Goal: Check status: Check status

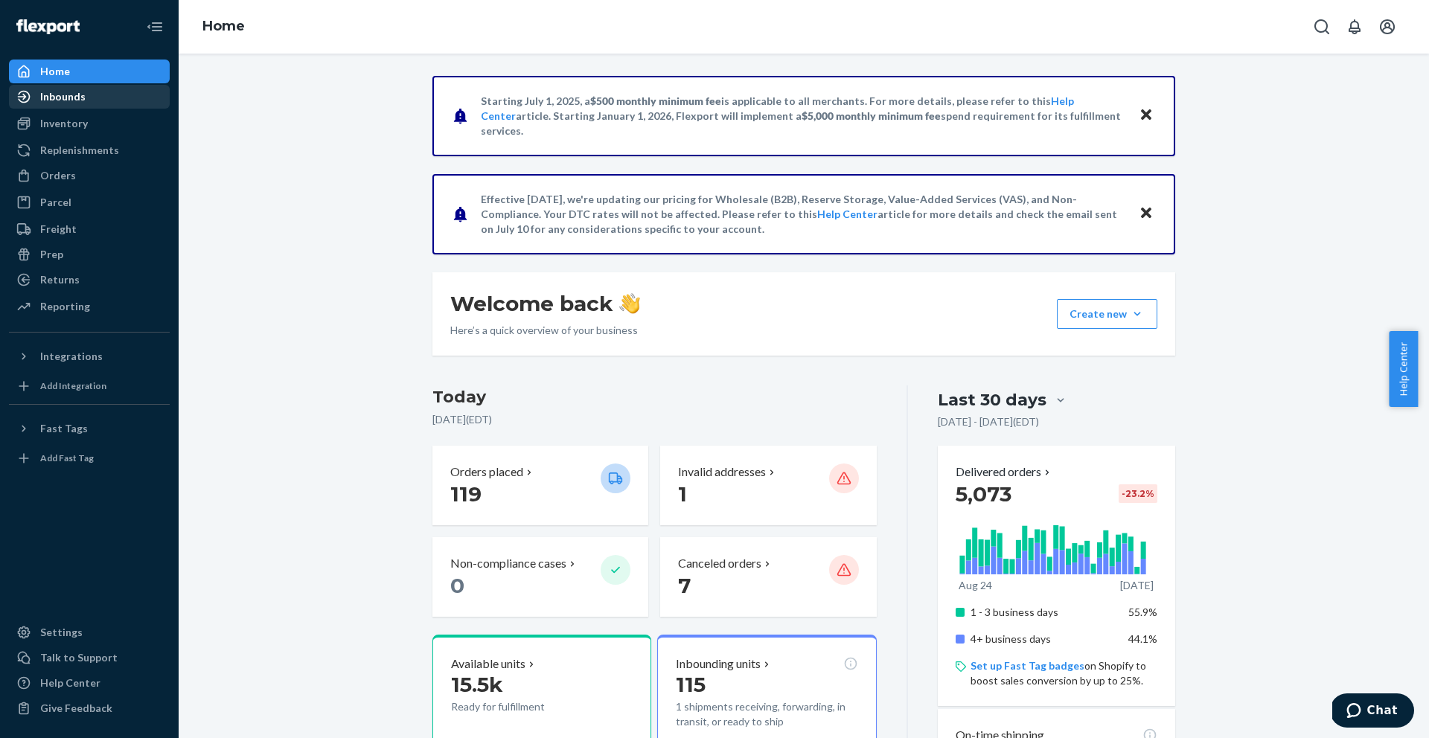
click at [16, 91] on icon at bounding box center [23, 96] width 15 height 15
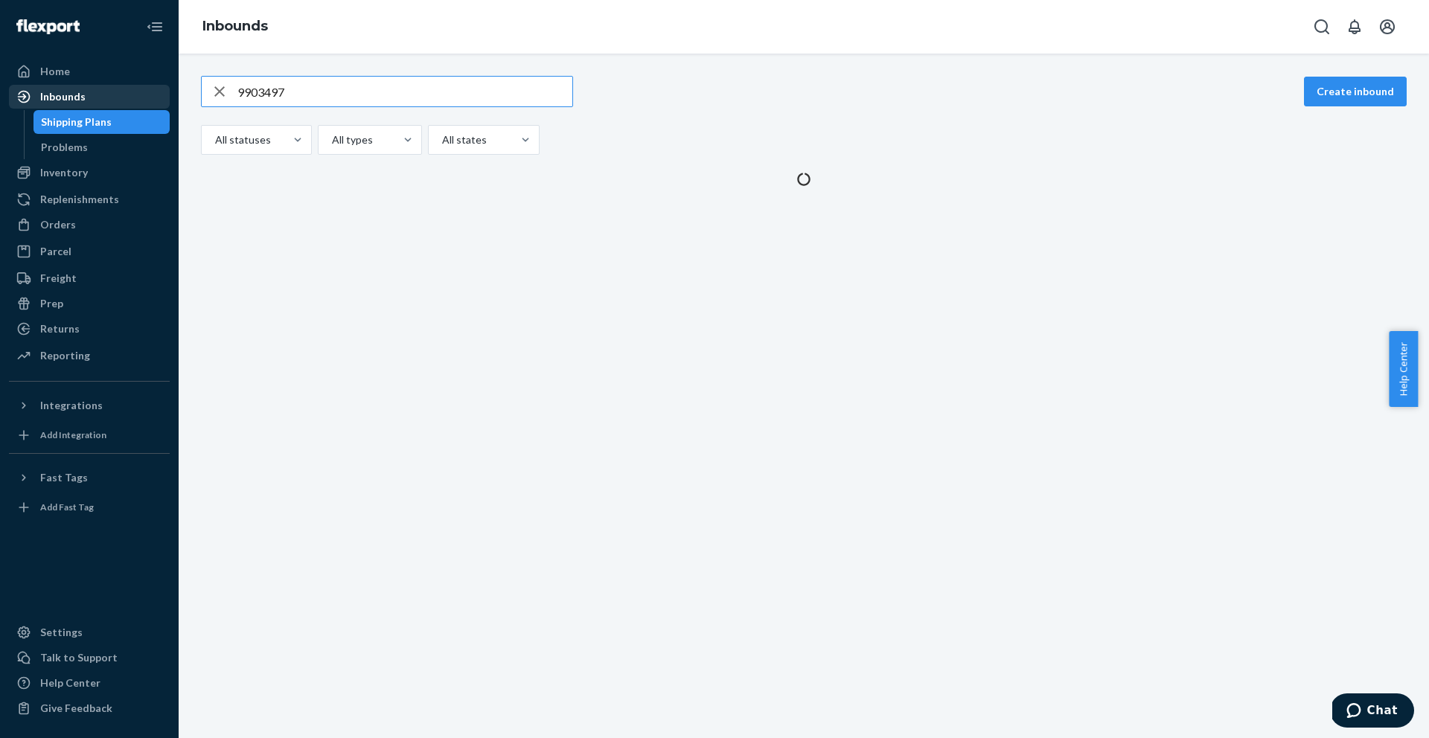
type input "9903497"
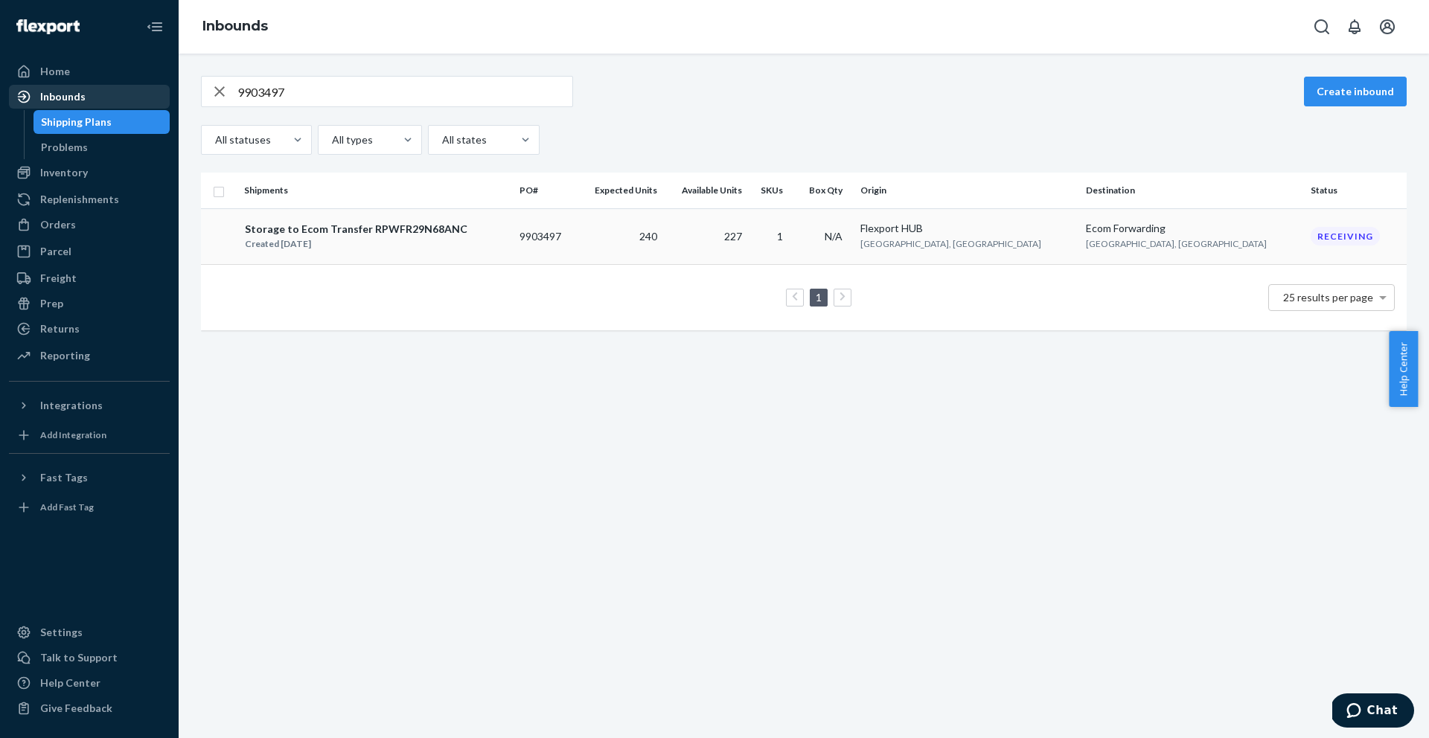
click at [298, 255] on td "Storage to Ecom Transfer RPWFR29N68ANC Created Aug 18, 2025" at bounding box center [375, 236] width 275 height 56
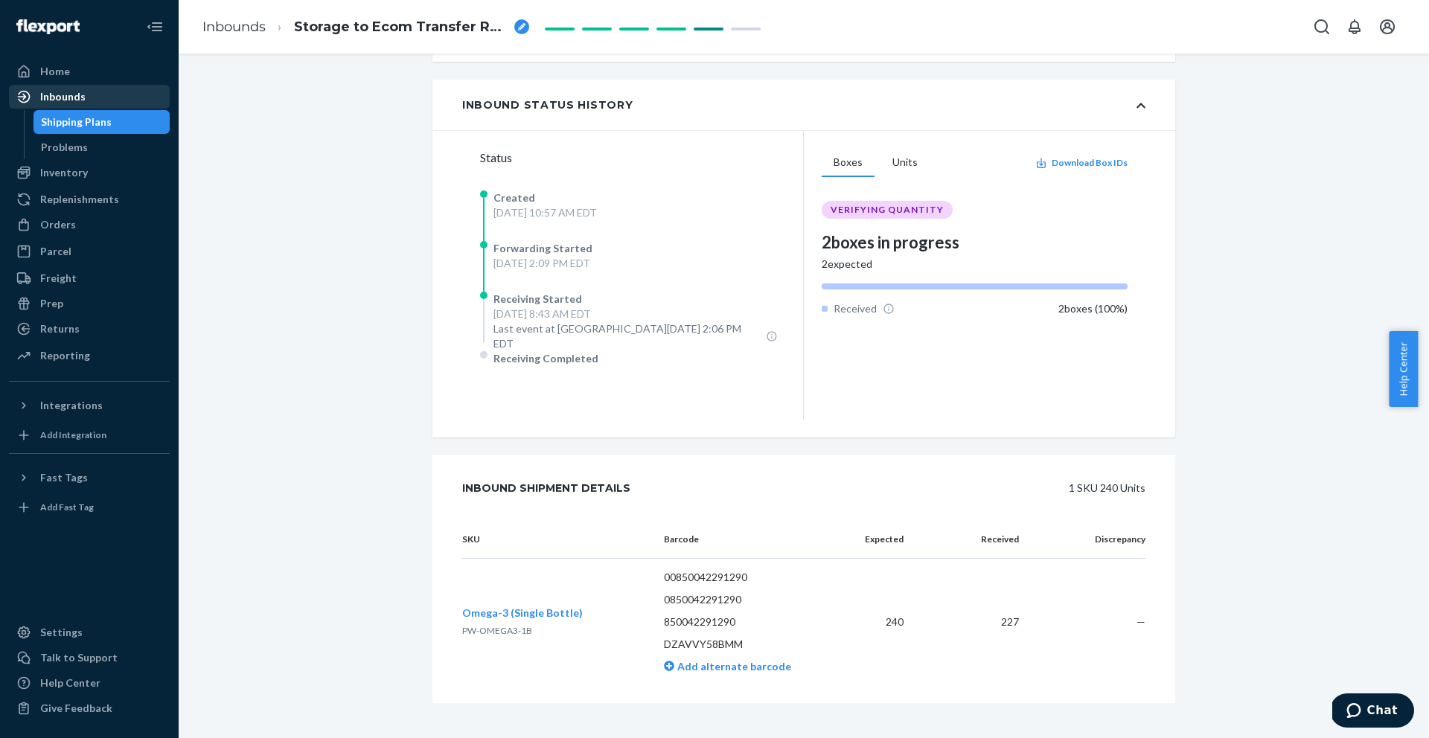
scroll to position [471, 0]
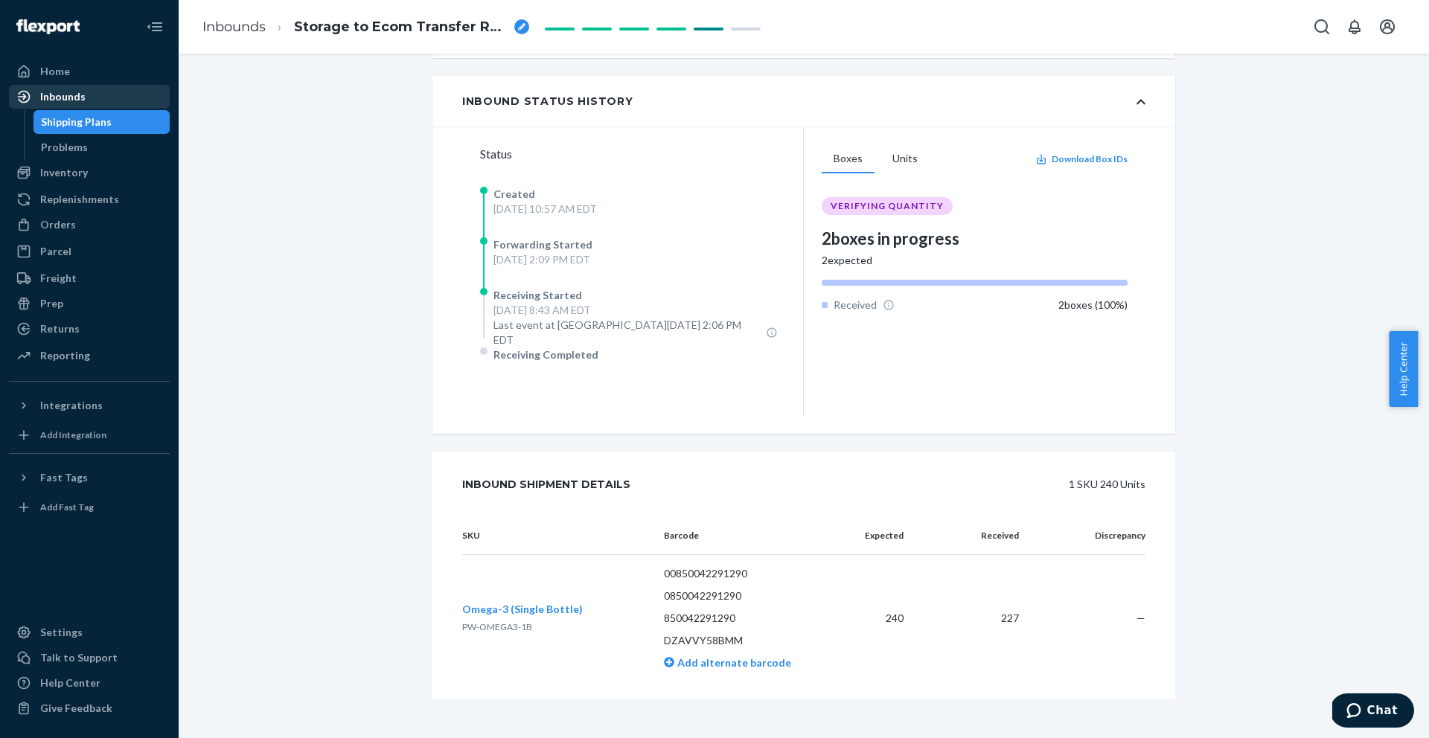
click at [693, 633] on p "DZAVVY58BMM" at bounding box center [747, 640] width 166 height 15
copy p "DZAVVY58BMM"
click at [48, 95] on div "Inbounds" at bounding box center [62, 96] width 45 height 15
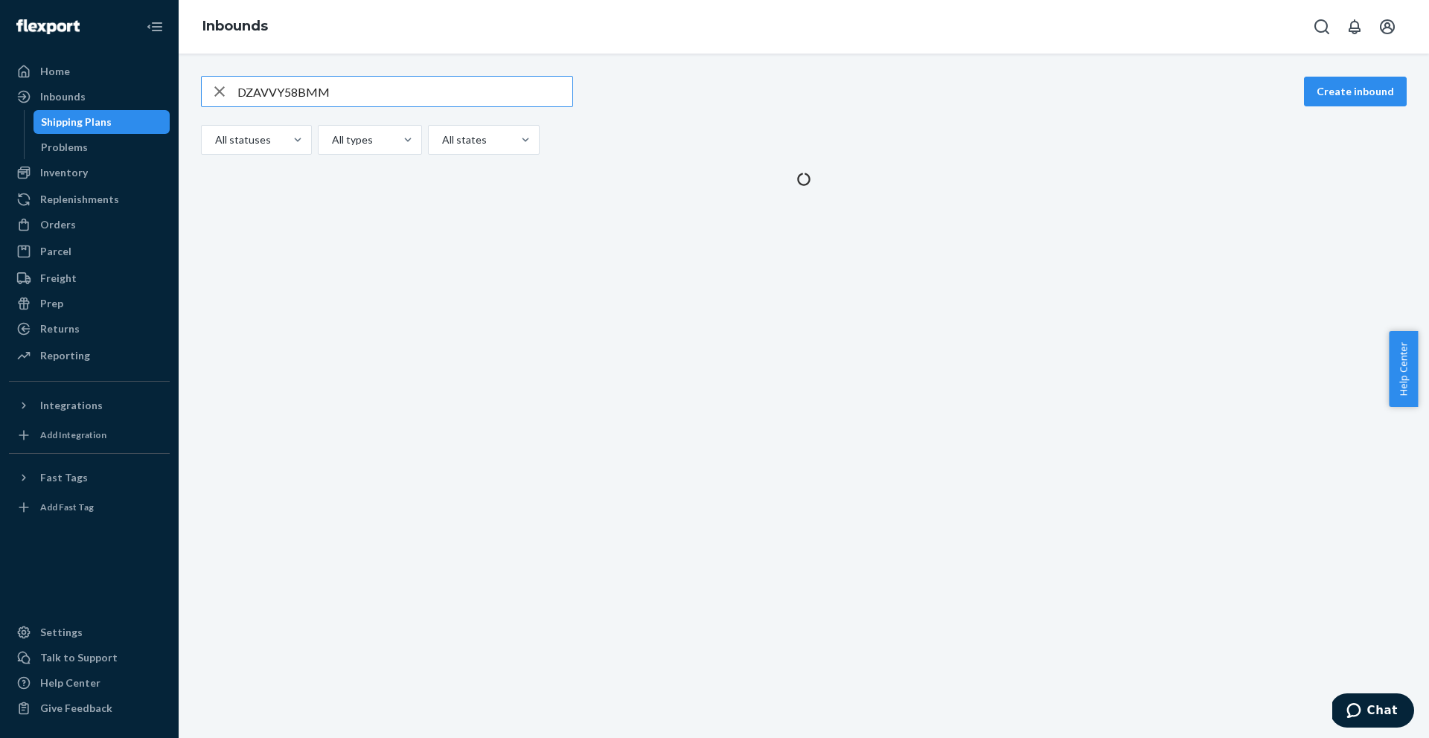
type input "DZAVVY58BMM"
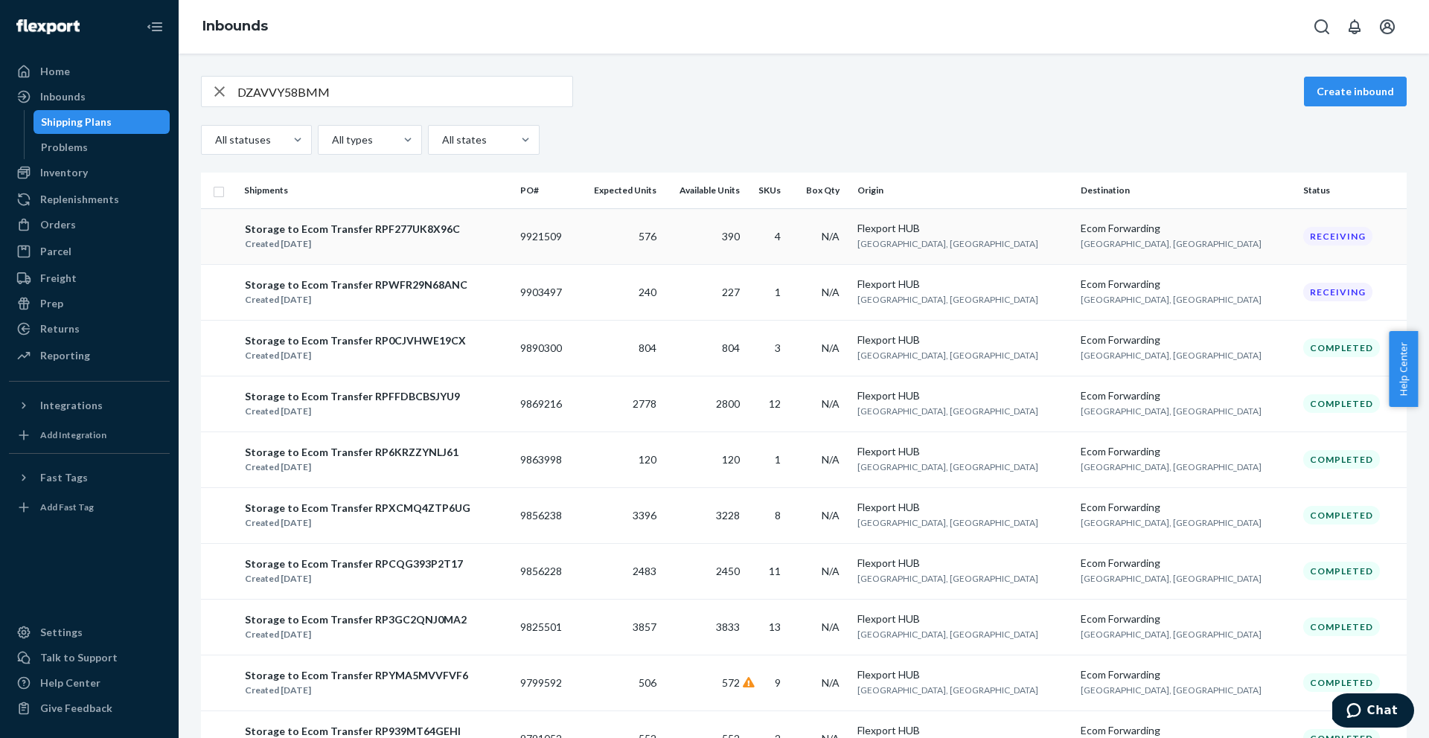
click at [325, 222] on div "Storage to Ecom Transfer RPF277UK8X96C" at bounding box center [352, 229] width 215 height 15
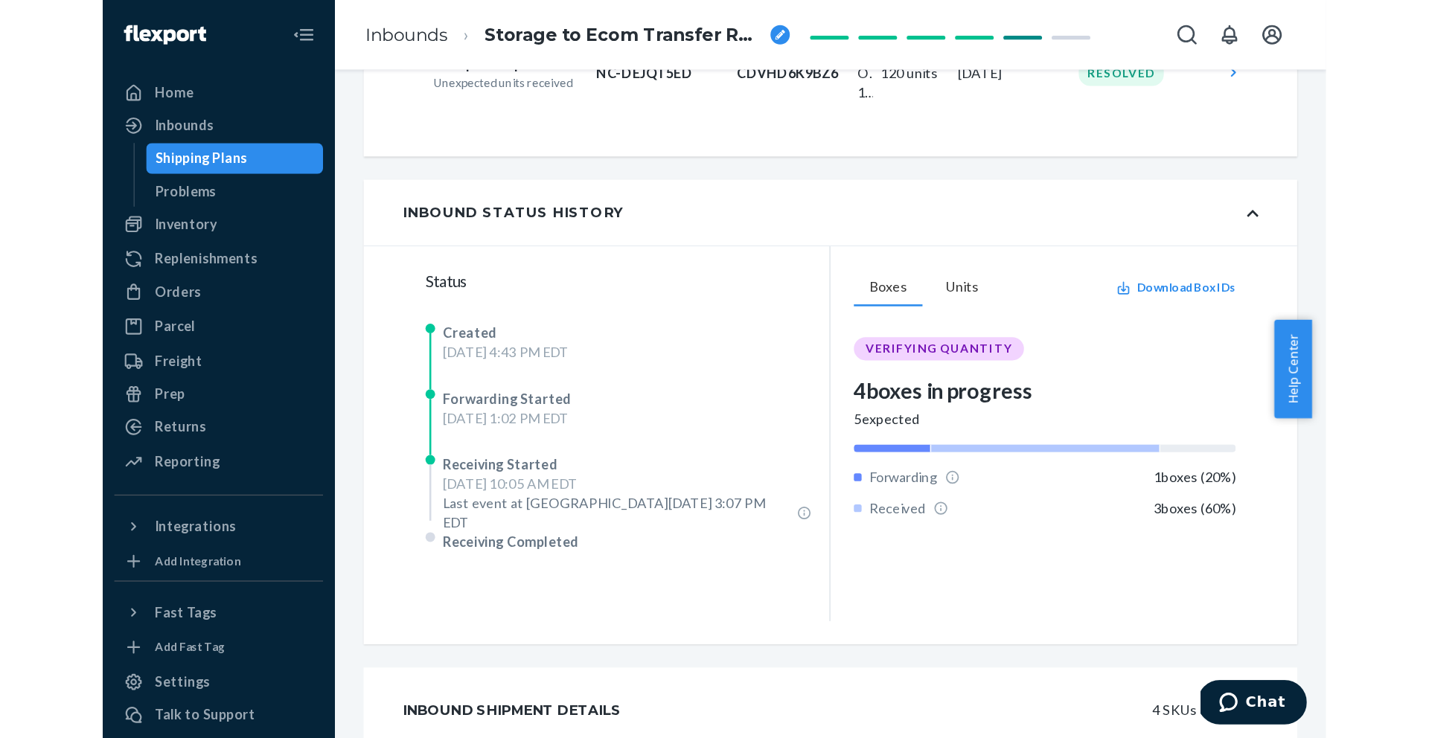
scroll to position [478, 0]
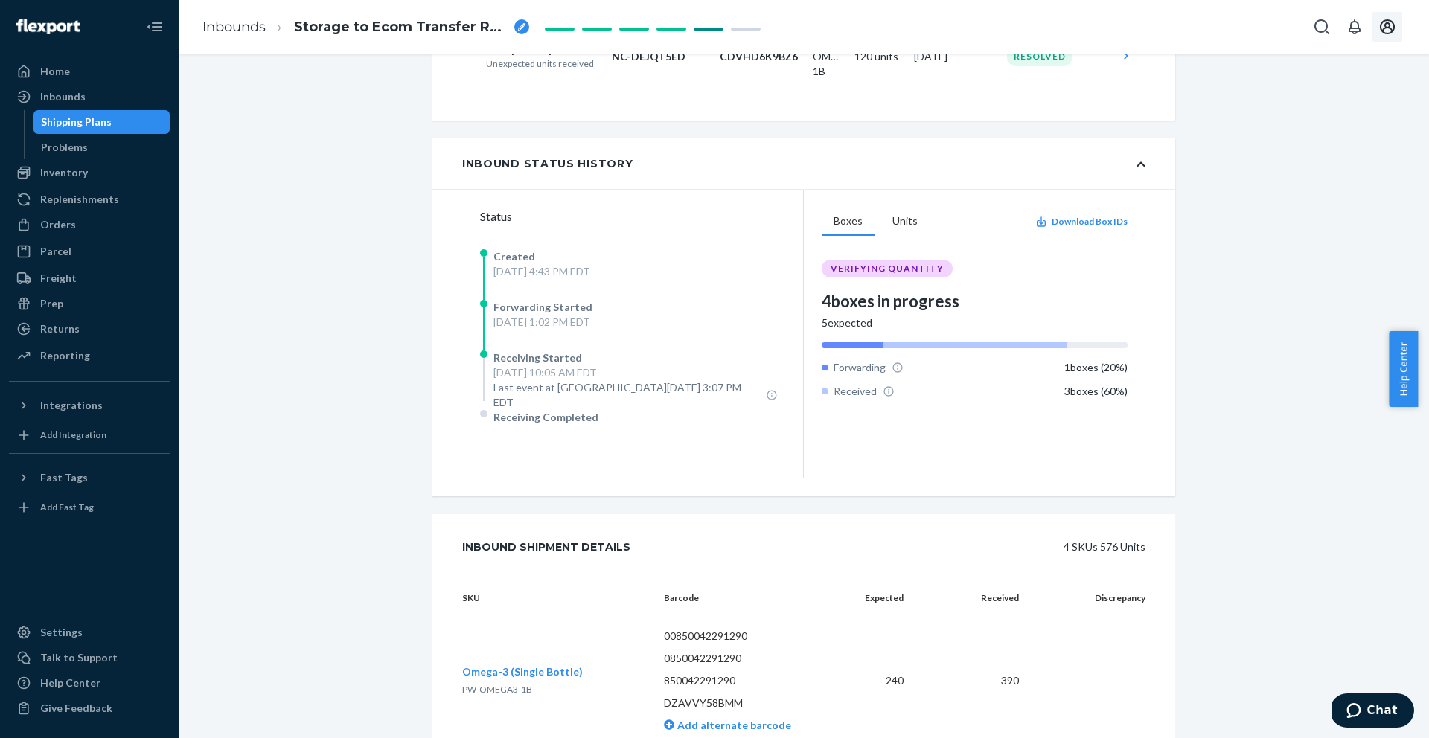
click at [1385, 25] on icon "Open account menu" at bounding box center [1387, 26] width 15 height 15
click at [1297, 161] on div "Log out" at bounding box center [1353, 175] width 112 height 28
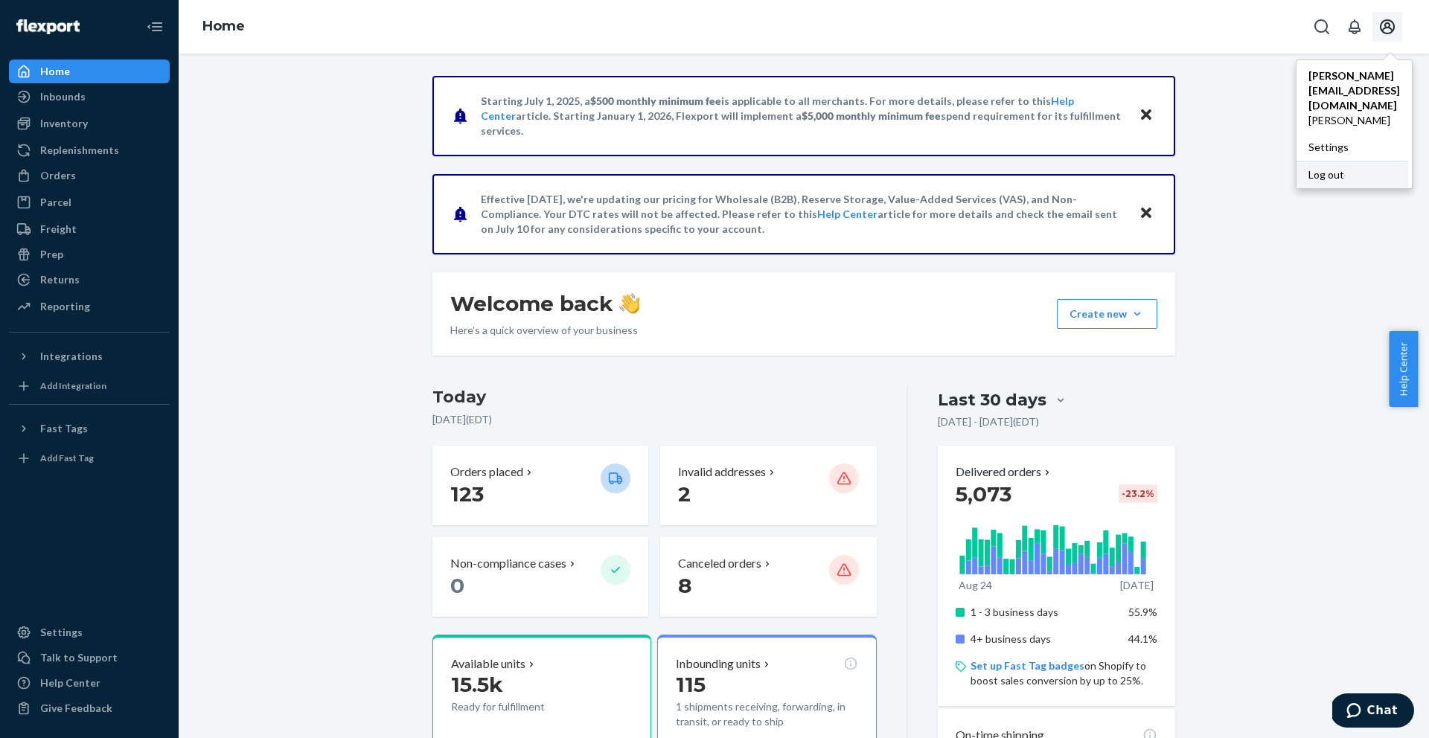
click at [1297, 161] on div "Log out" at bounding box center [1353, 175] width 112 height 28
